Goal: Navigation & Orientation: Find specific page/section

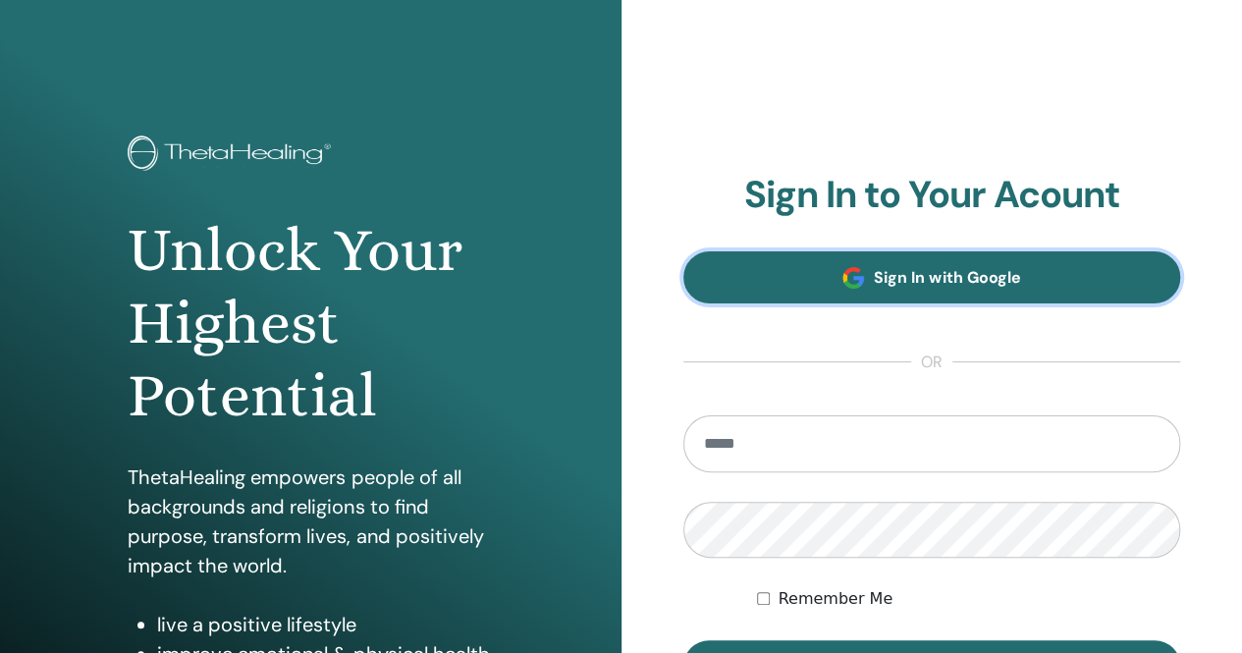
click at [922, 277] on span "Sign In with Google" at bounding box center [947, 277] width 146 height 21
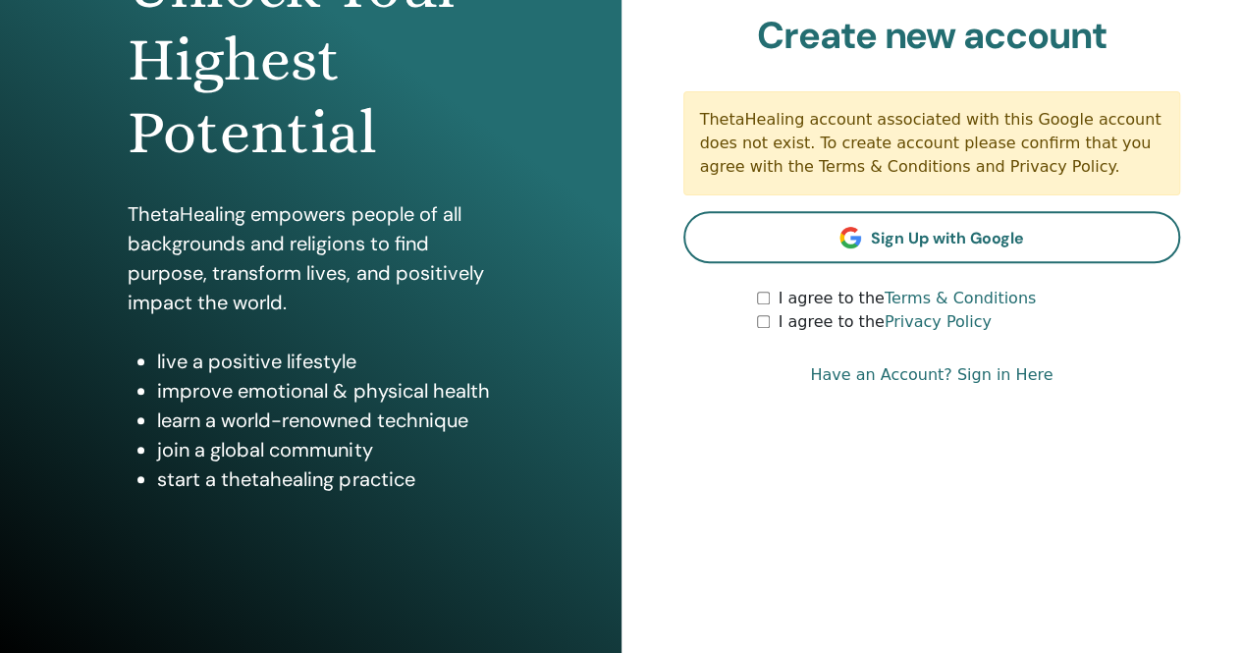
scroll to position [289, 0]
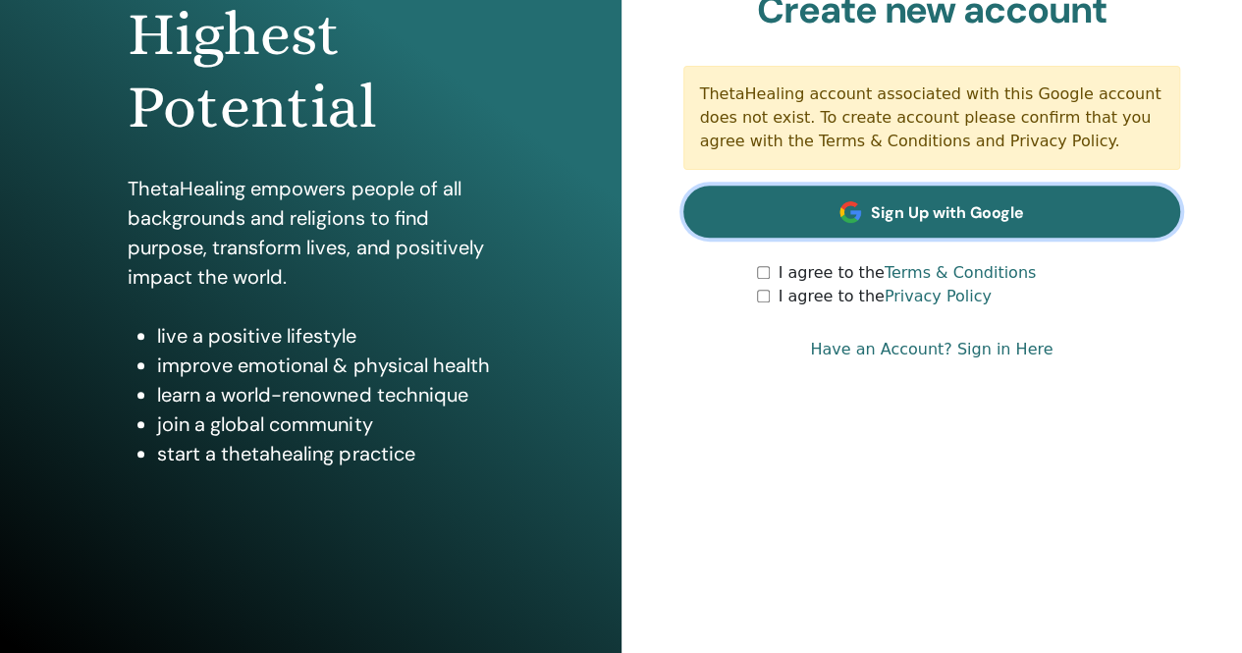
click at [976, 213] on span "Sign Up with Google" at bounding box center [947, 212] width 153 height 21
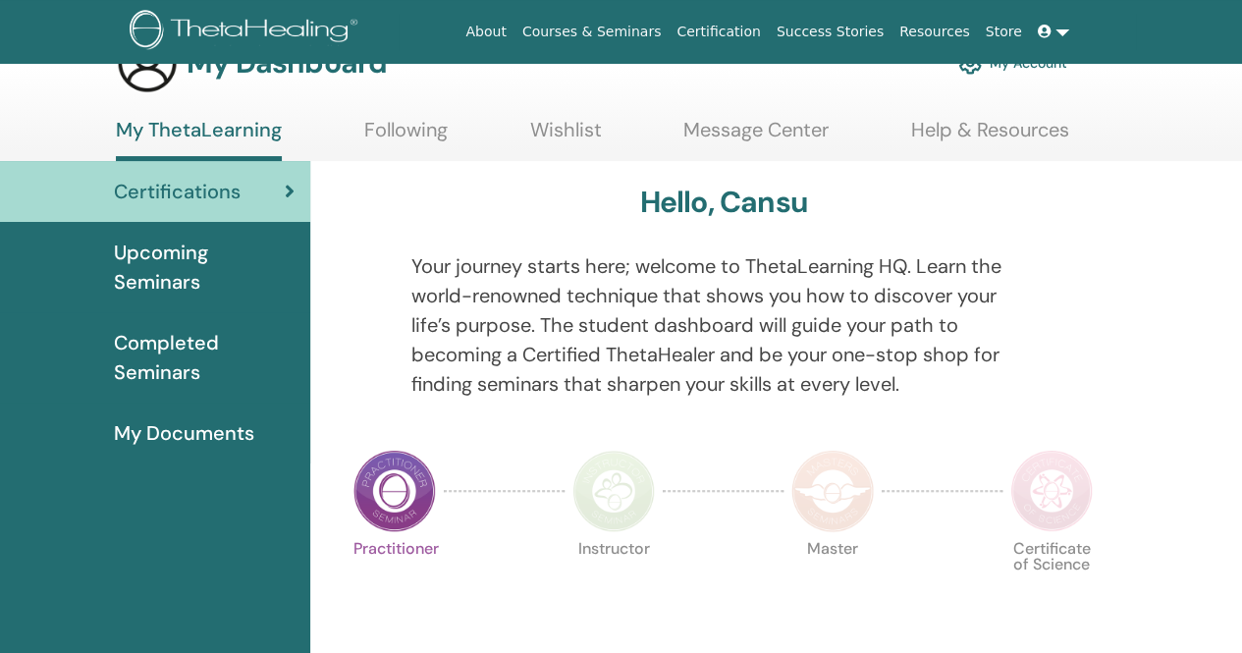
scroll to position [98, 0]
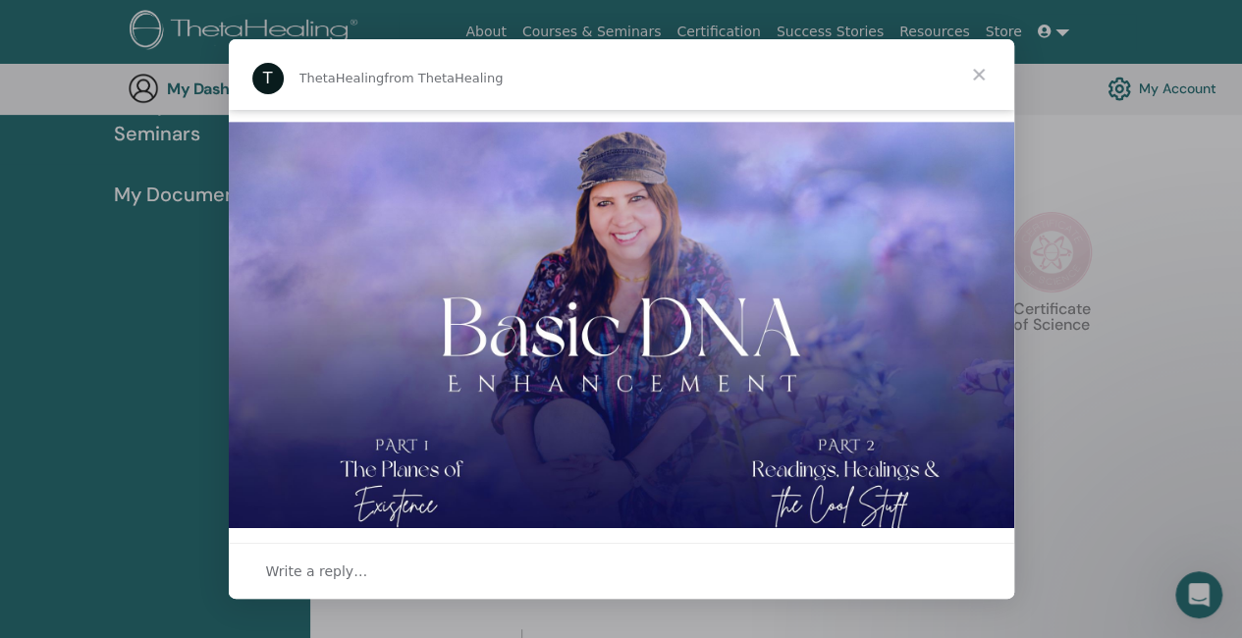
scroll to position [0, 0]
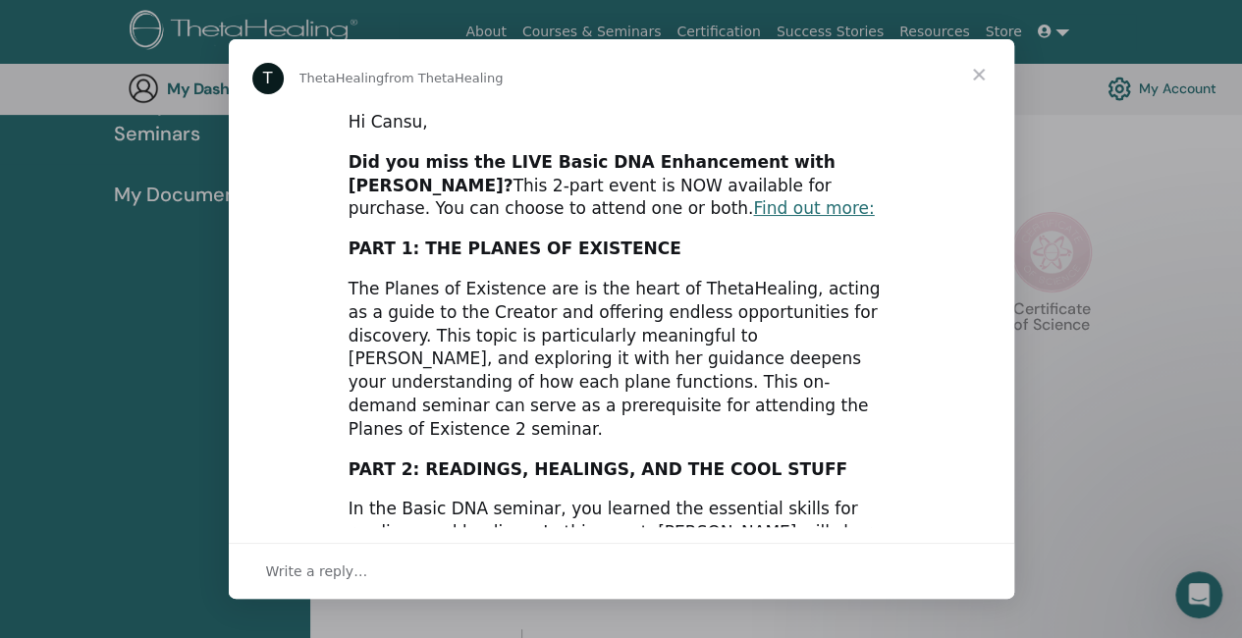
click at [982, 68] on span "Close" at bounding box center [978, 74] width 71 height 71
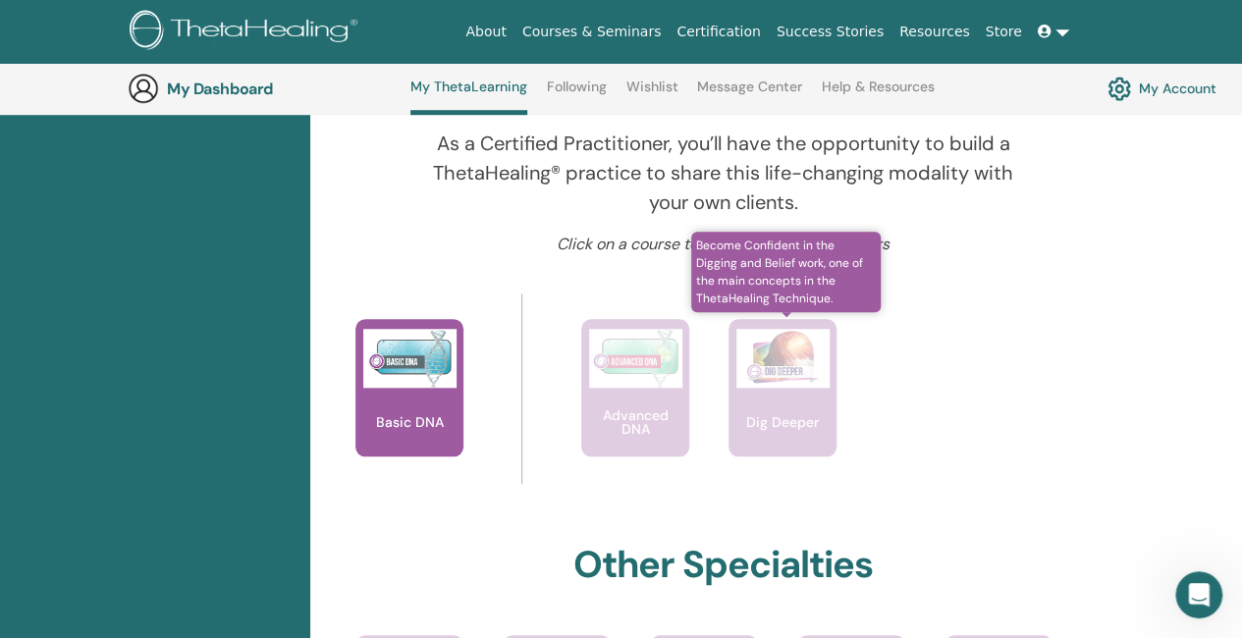
scroll to position [542, 0]
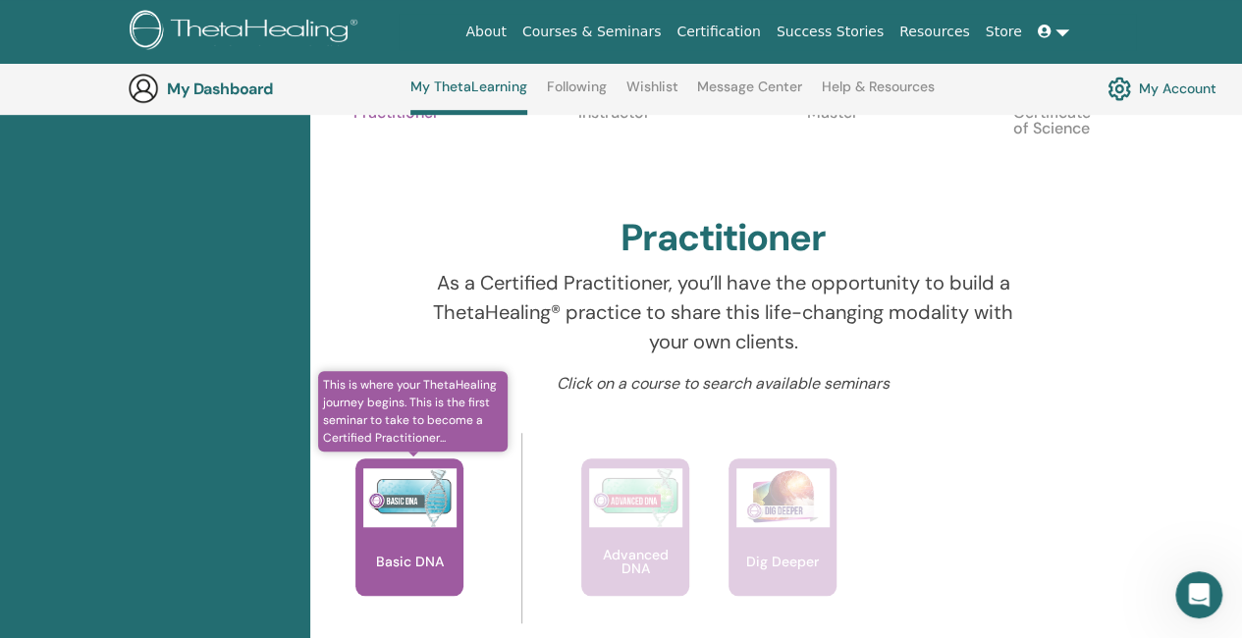
click at [389, 521] on img at bounding box center [409, 497] width 93 height 59
